Goal: Task Accomplishment & Management: Use online tool/utility

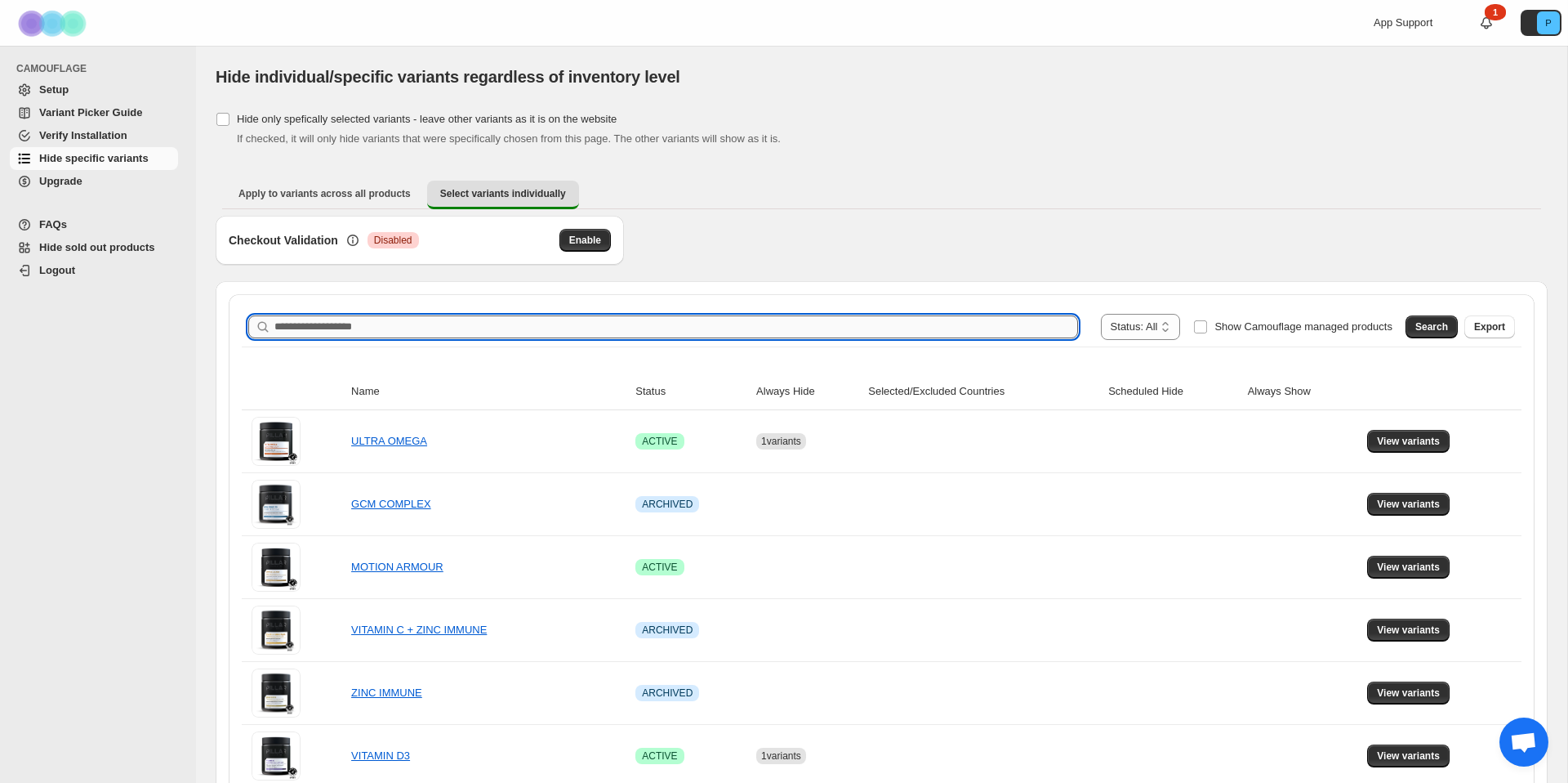
click at [799, 320] on input "Search product name" at bounding box center [676, 326] width 804 height 23
type input "*******"
click at [1422, 328] on span "Search" at bounding box center [1431, 327] width 33 height 13
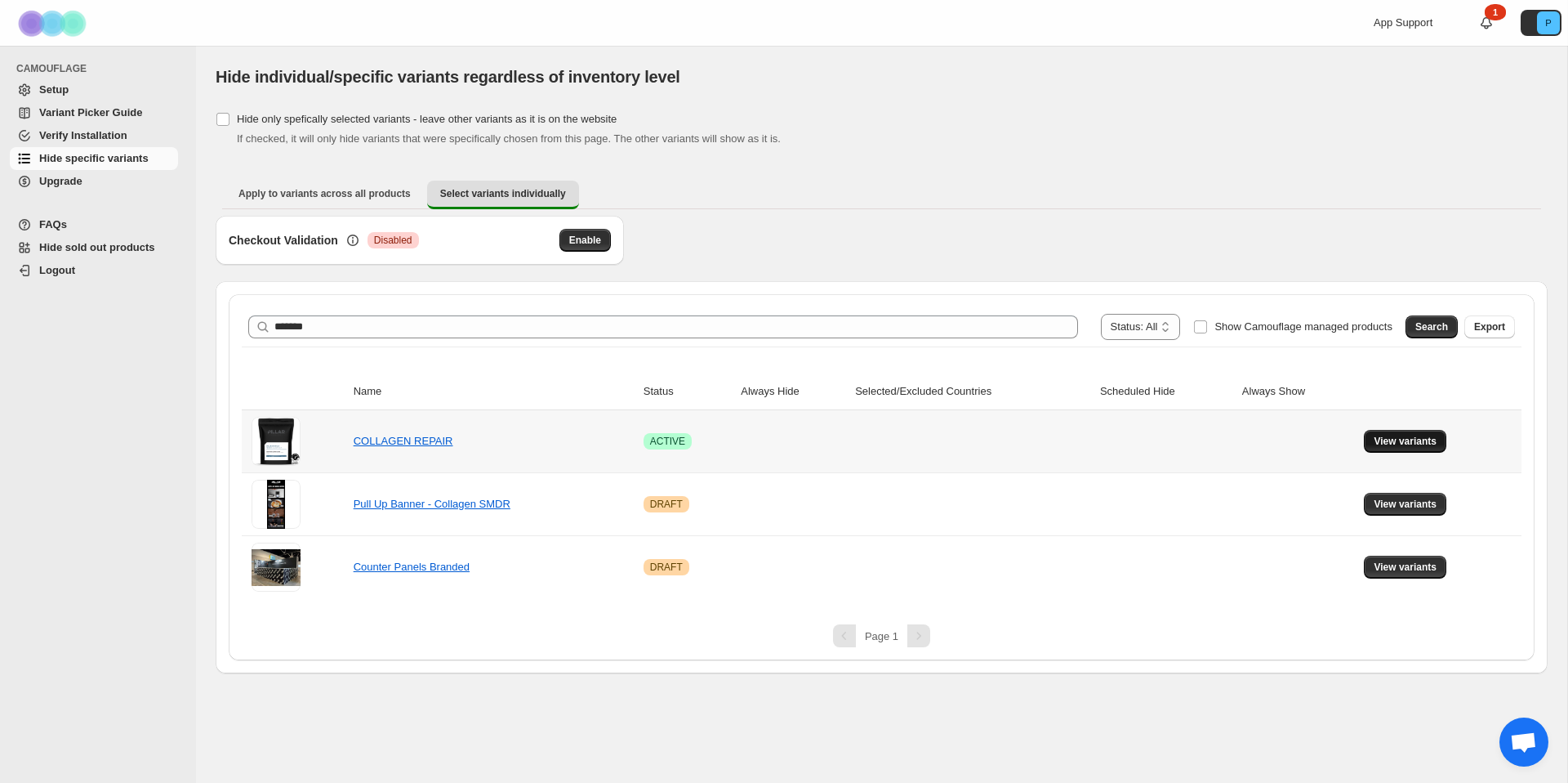
click at [1432, 439] on span "View variants" at bounding box center [1405, 442] width 63 height 13
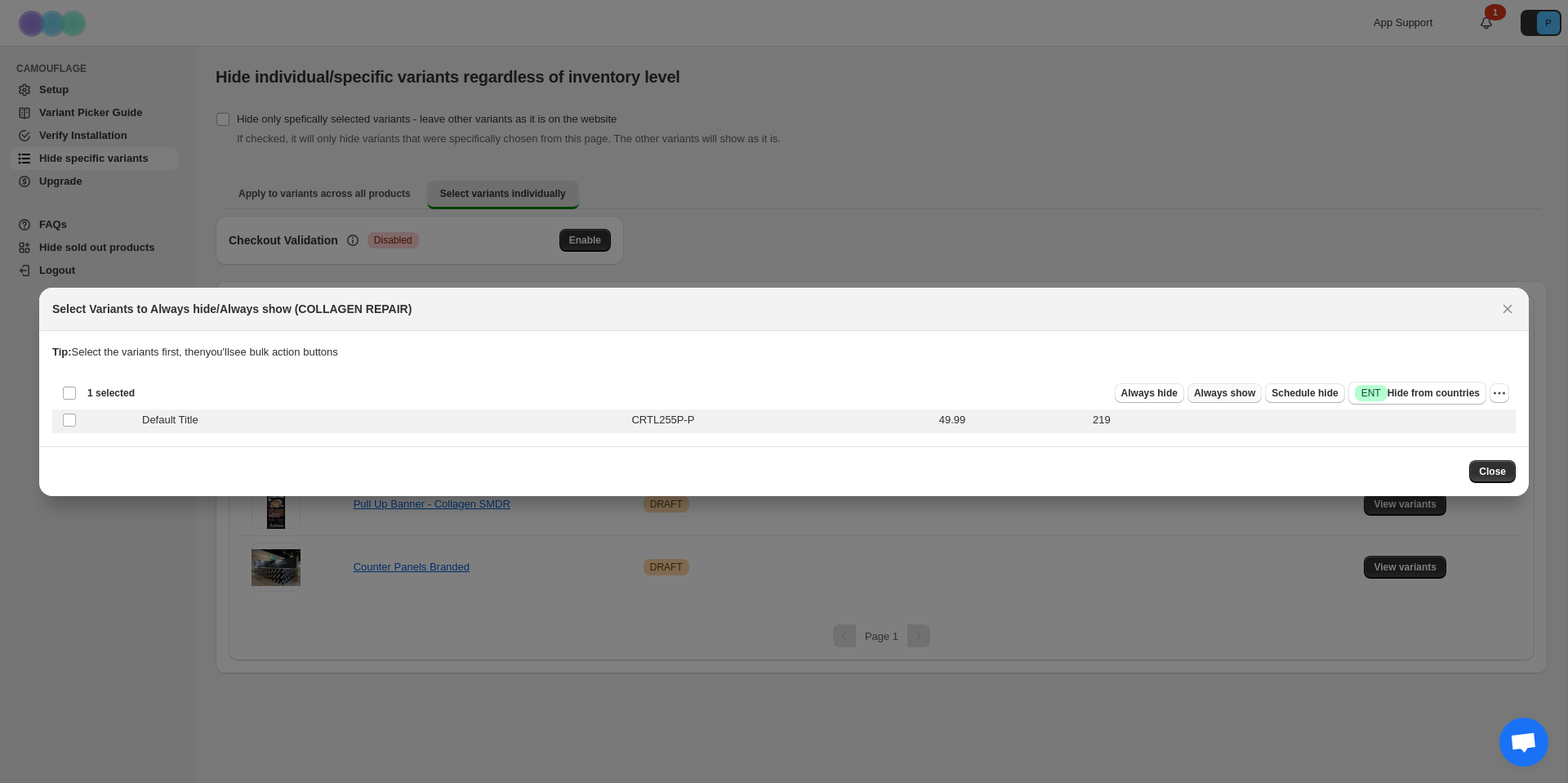
click at [1208, 392] on span "Always show" at bounding box center [1224, 393] width 61 height 13
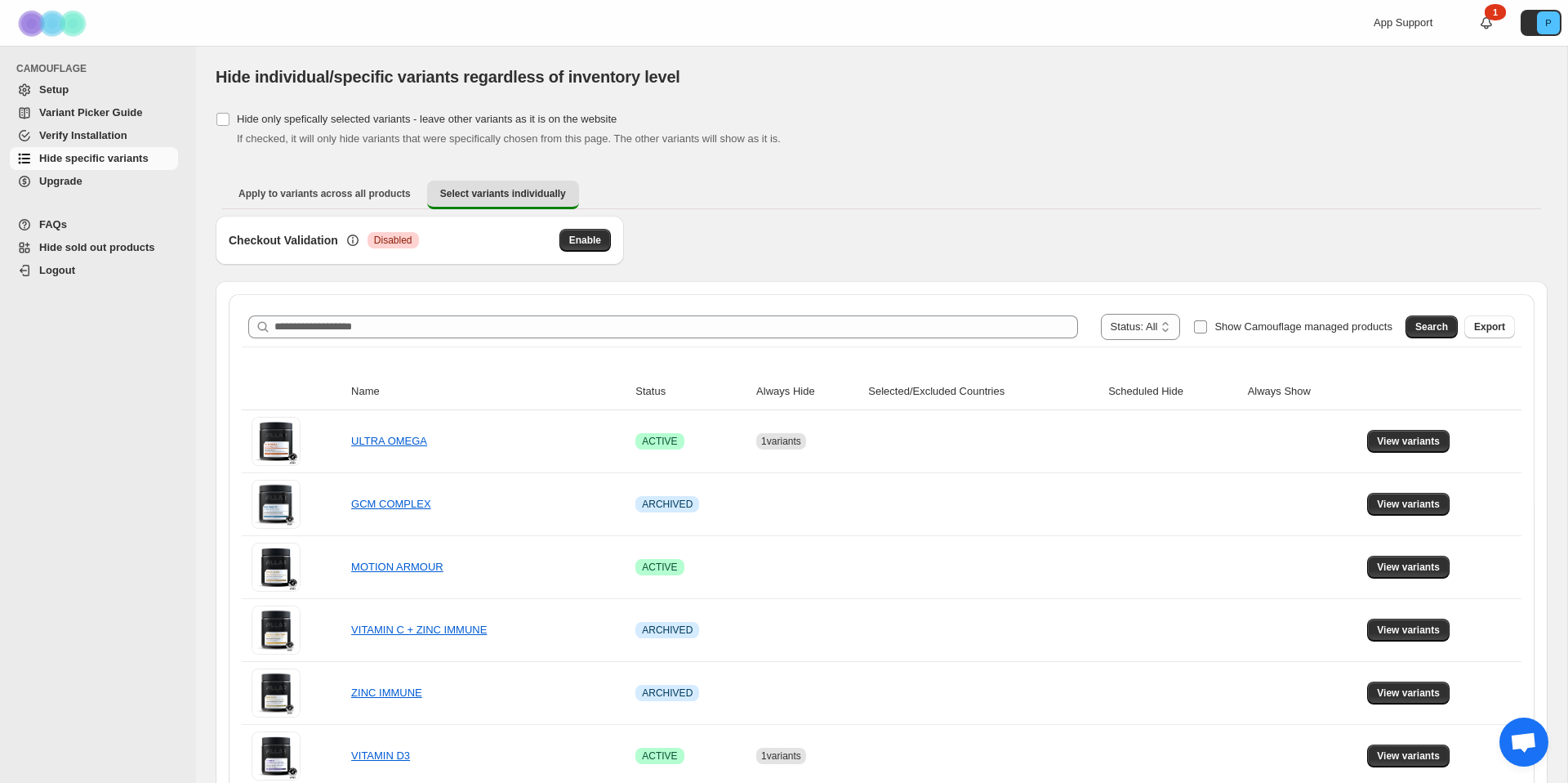
drag, startPoint x: 1198, startPoint y: 331, endPoint x: 1261, endPoint y: 328, distance: 63.1
click at [1198, 330] on label "Show Camouflage managed products" at bounding box center [1293, 326] width 199 height 26
click at [1453, 326] on button "Search" at bounding box center [1432, 326] width 53 height 23
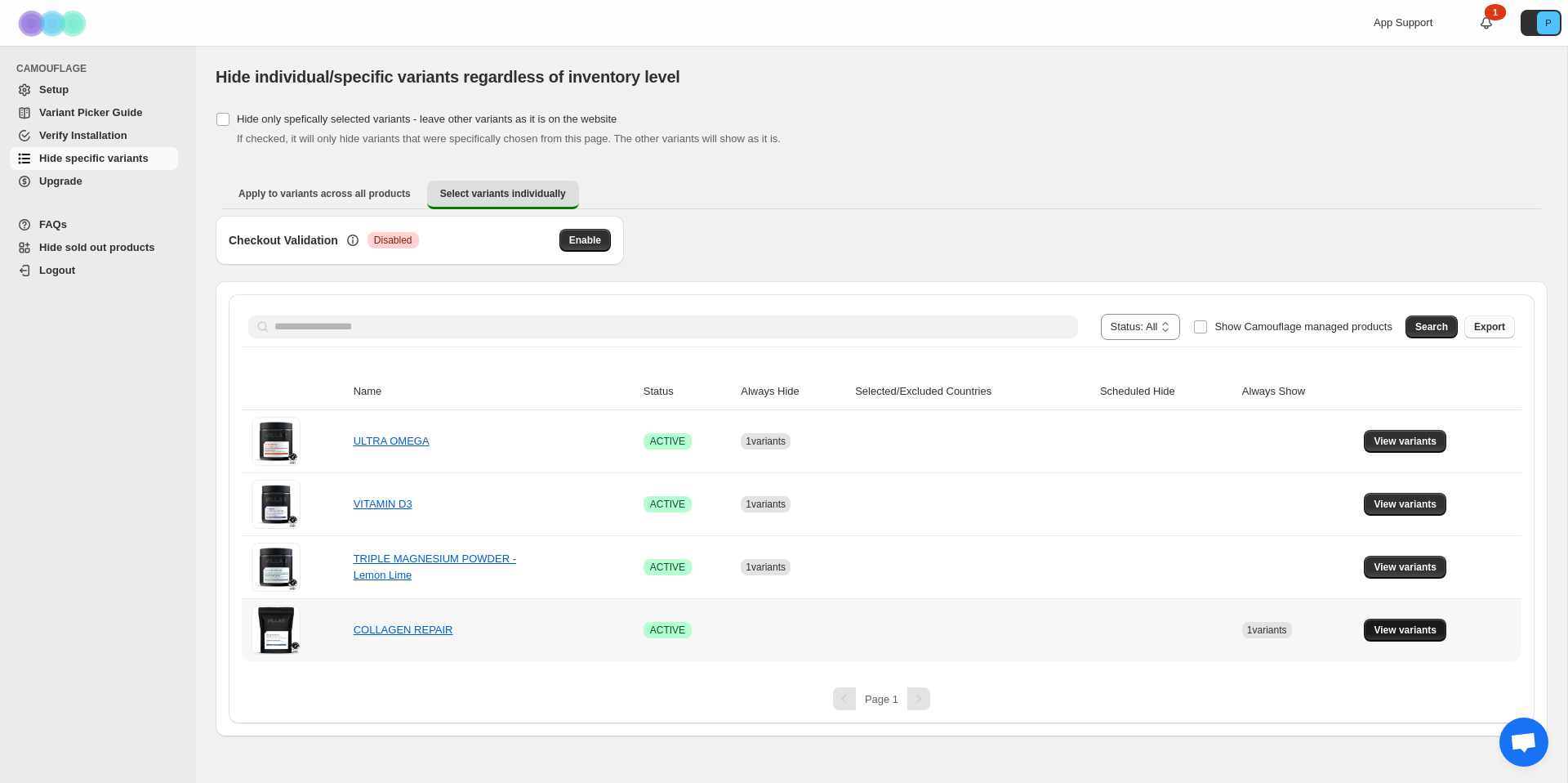
click at [1397, 628] on span "View variants" at bounding box center [1405, 630] width 63 height 13
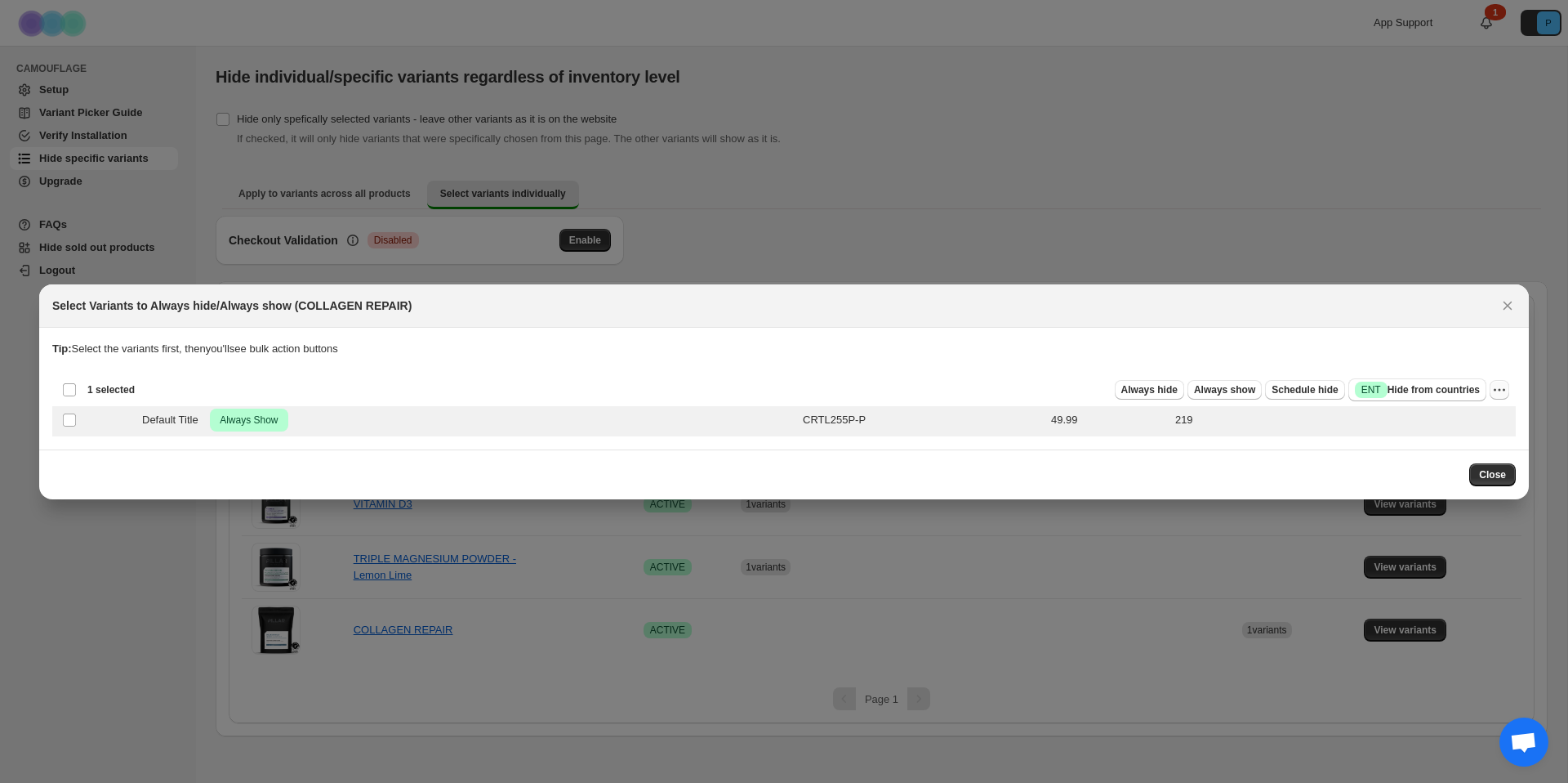
click at [1497, 392] on icon "More actions" at bounding box center [1499, 390] width 17 height 17
click at [1451, 445] on span "Undo always show" at bounding box center [1424, 448] width 88 height 13
click at [1499, 396] on icon "More actions" at bounding box center [1499, 390] width 17 height 17
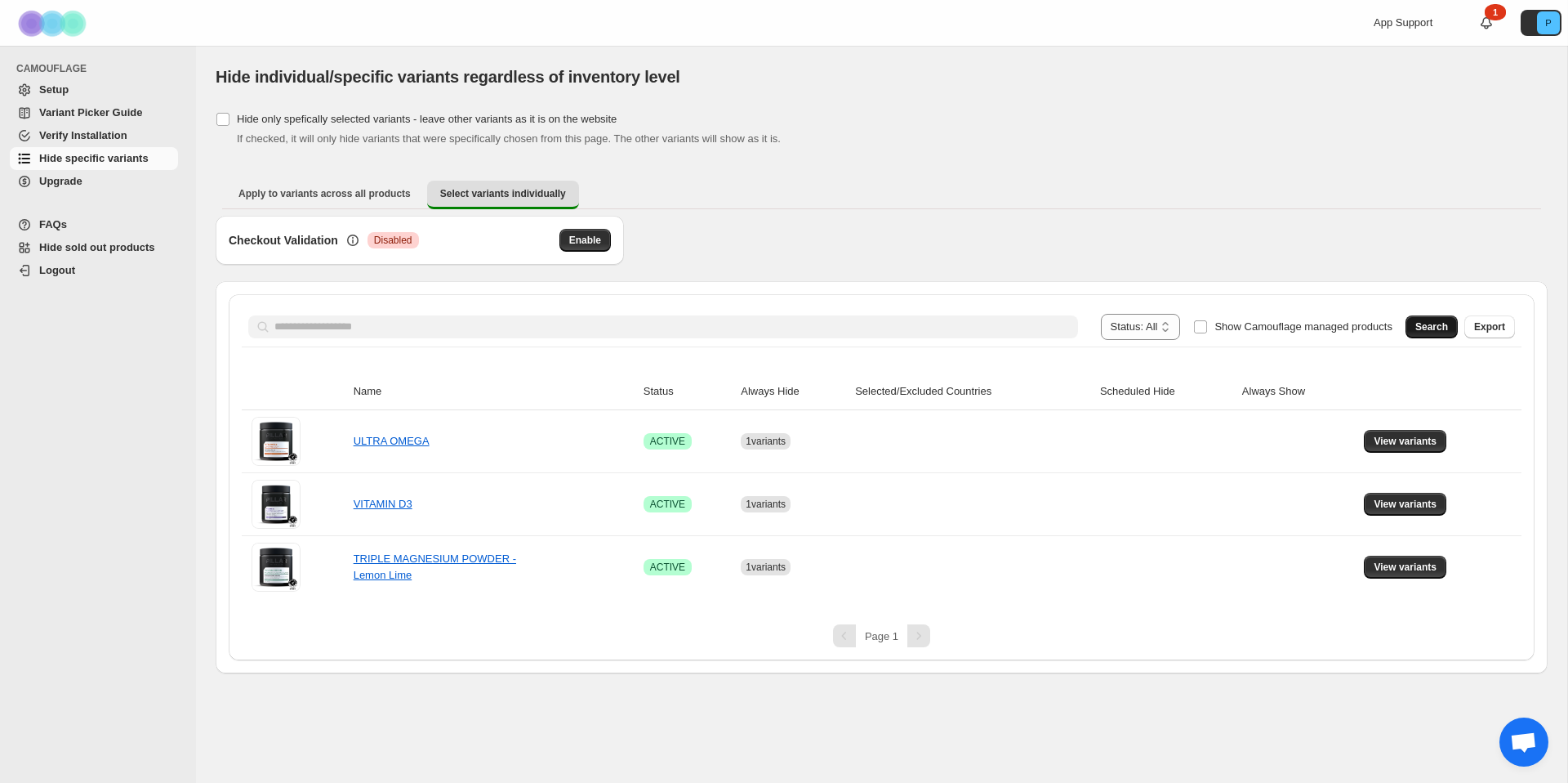
click at [1430, 331] on span "Search" at bounding box center [1431, 327] width 33 height 13
click at [1422, 560] on span "View variants" at bounding box center [1405, 567] width 63 height 13
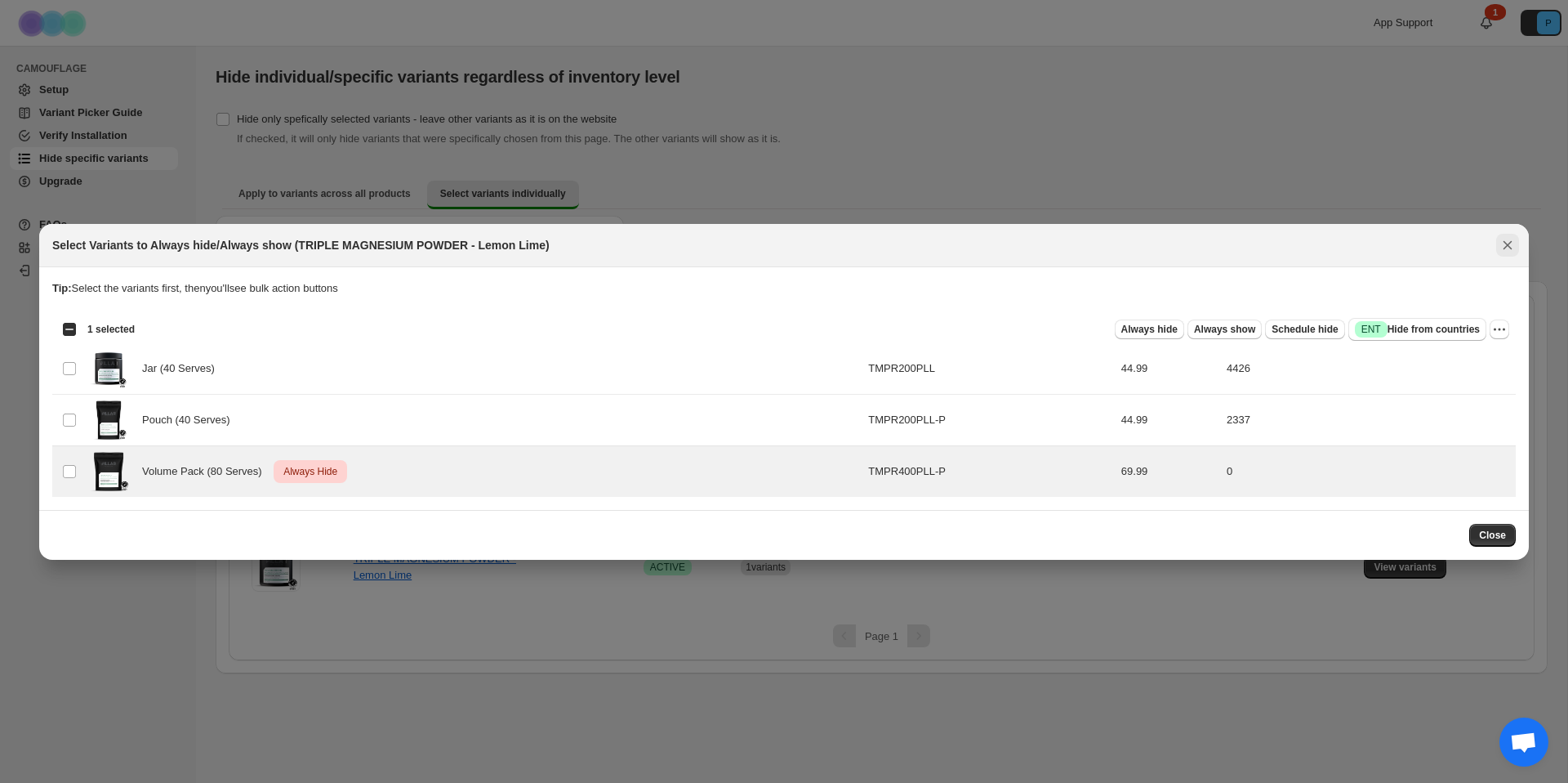
click at [1498, 244] on button "Close" at bounding box center [1507, 244] width 23 height 23
